Goal: Download file/media

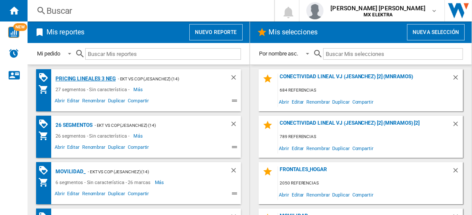
click at [85, 78] on div "Pricing lineales 3 neg" at bounding box center [84, 79] width 62 height 11
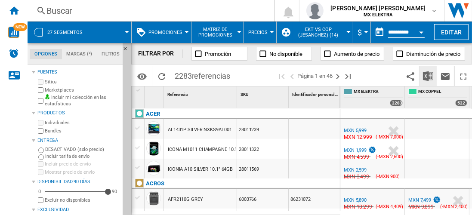
click at [428, 76] on img "Descargar en Excel" at bounding box center [428, 76] width 10 height 10
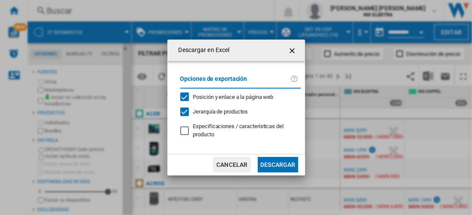
click at [277, 164] on button "Descargar" at bounding box center [278, 164] width 40 height 15
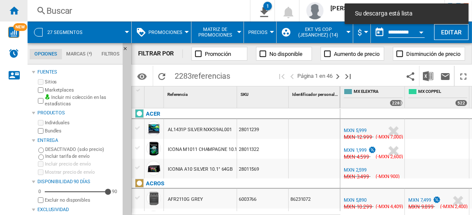
click at [14, 10] on ng-md-icon "Inicio" at bounding box center [14, 10] width 10 height 10
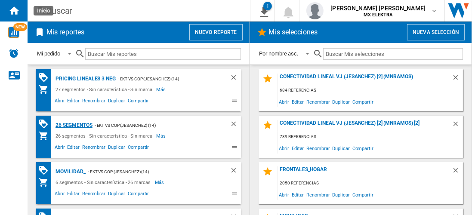
click at [74, 124] on div "26 segmentos" at bounding box center [72, 125] width 39 height 11
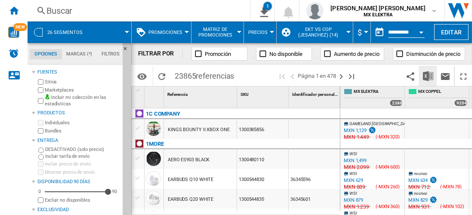
click at [428, 76] on img "Descargar en Excel" at bounding box center [428, 76] width 10 height 10
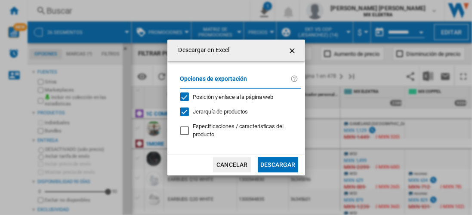
click at [277, 164] on button "Descargar" at bounding box center [278, 164] width 40 height 15
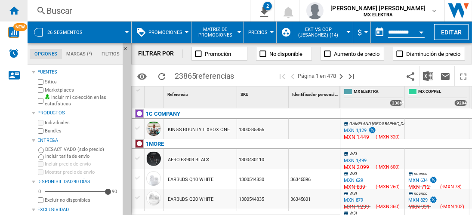
click at [14, 10] on ng-md-icon "Inicio" at bounding box center [14, 10] width 10 height 10
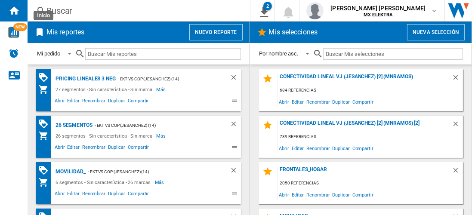
click at [69, 171] on div "MOVILIDAD_" at bounding box center [69, 171] width 32 height 11
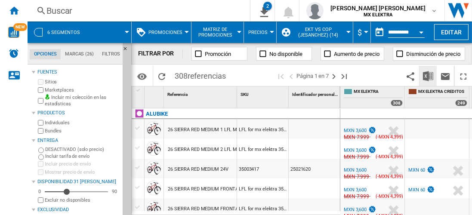
click at [428, 76] on img "Descargar en Excel" at bounding box center [428, 76] width 10 height 10
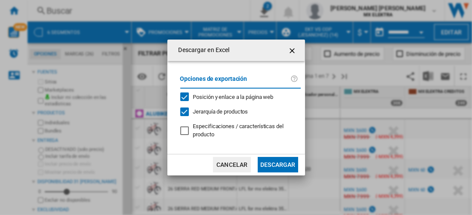
click at [277, 164] on button "Descargar" at bounding box center [278, 164] width 40 height 15
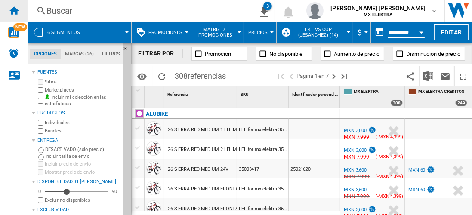
click at [14, 10] on ng-md-icon "Inicio" at bounding box center [14, 10] width 10 height 10
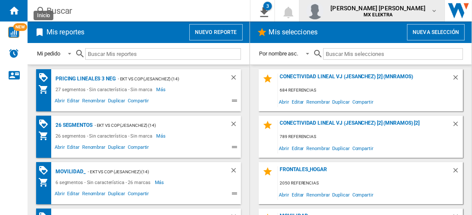
click at [386, 10] on span "[PERSON_NAME] [PERSON_NAME]" at bounding box center [377, 8] width 95 height 9
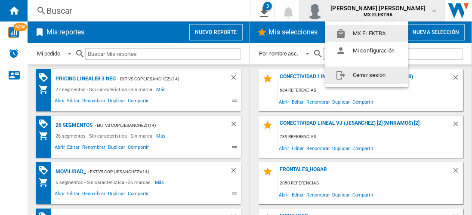
click at [368, 75] on button "Cerrar sesión" at bounding box center [366, 75] width 83 height 17
